Goal: Navigation & Orientation: Find specific page/section

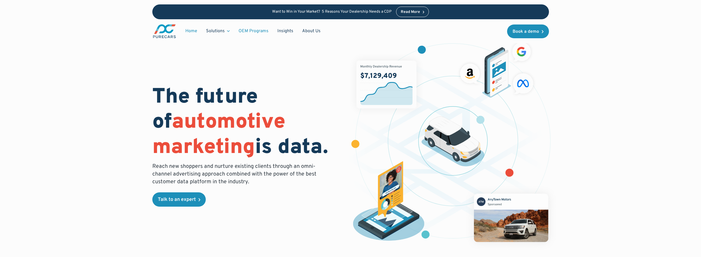
click at [247, 30] on link "OEM Programs" at bounding box center [253, 31] width 39 height 10
